Goal: Find specific page/section: Find specific page/section

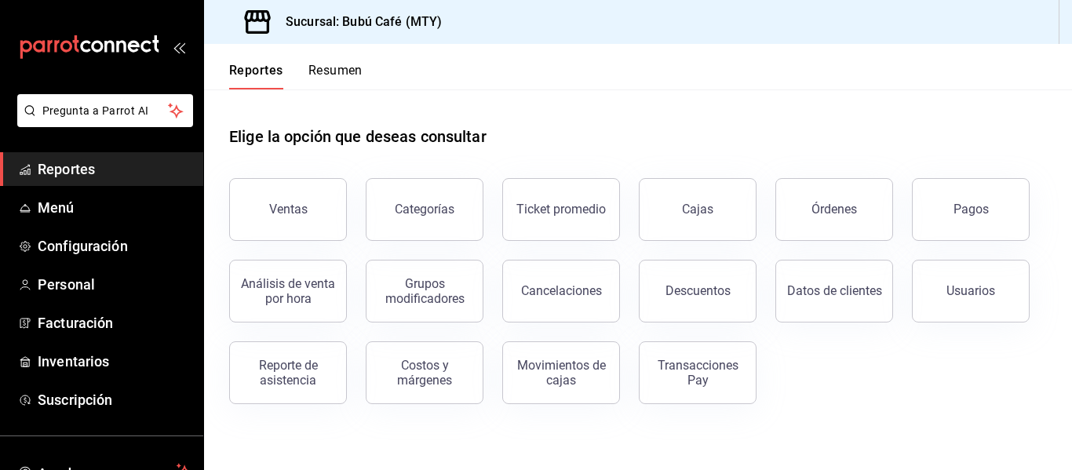
click at [635, 108] on div "Elige la opción que deseas consultar" at bounding box center [638, 124] width 818 height 70
click at [46, 166] on span "Reportes" at bounding box center [114, 169] width 153 height 21
click at [46, 167] on span "Reportes" at bounding box center [114, 169] width 153 height 21
click at [65, 242] on span "Configuración" at bounding box center [114, 245] width 153 height 21
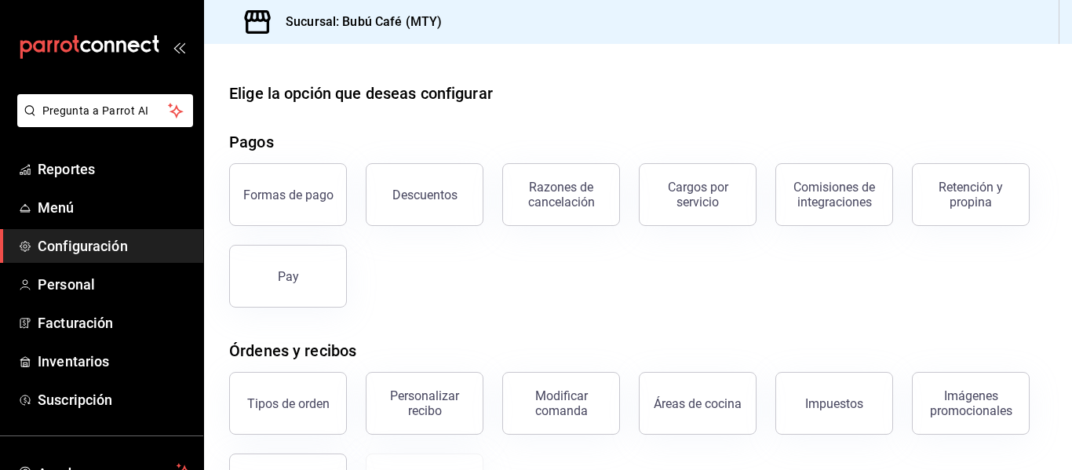
click at [618, 272] on div "Formas de pago Descuentos Razones de cancelación Cargos por servicio Comisiones…" at bounding box center [628, 225] width 837 height 163
